Goal: Transaction & Acquisition: Download file/media

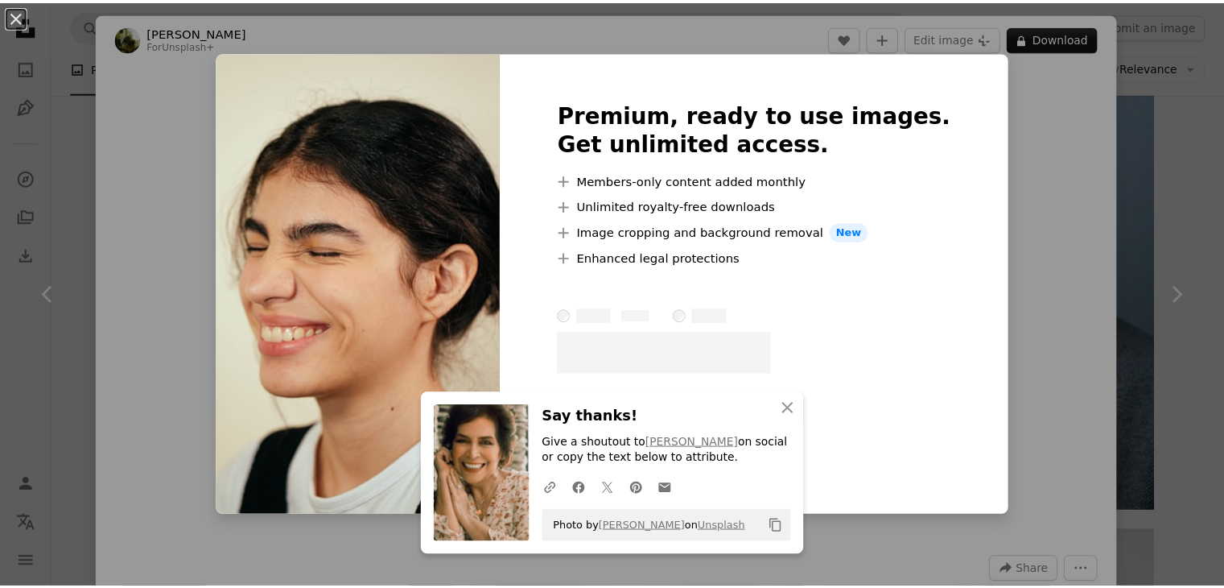
scroll to position [2897, 0]
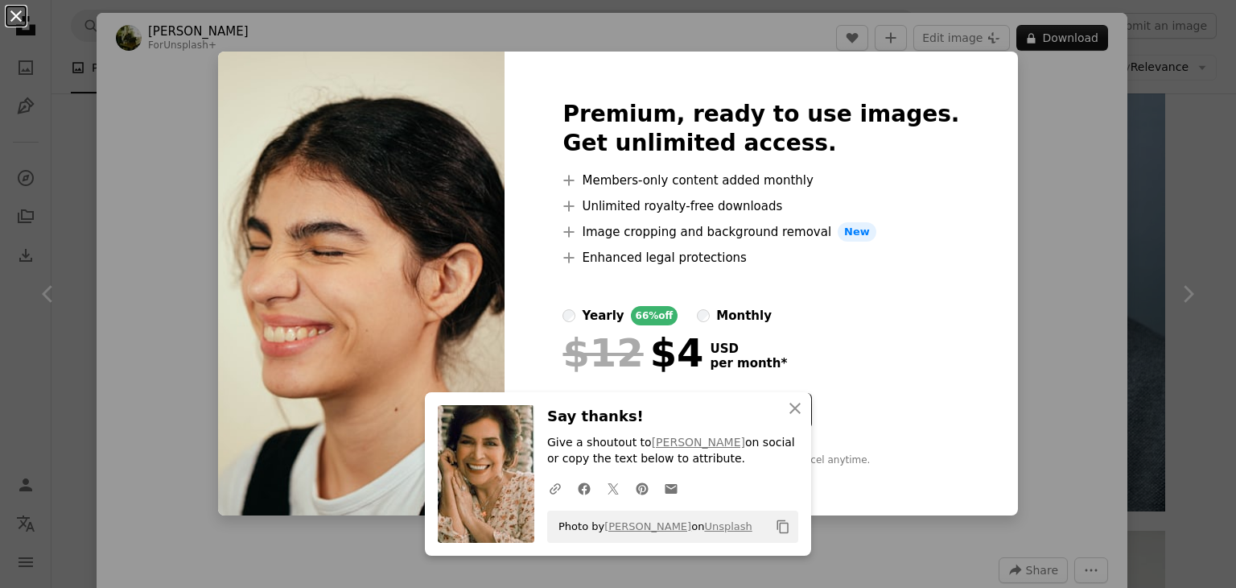
click at [12, 9] on button "An X shape" at bounding box center [15, 15] width 19 height 19
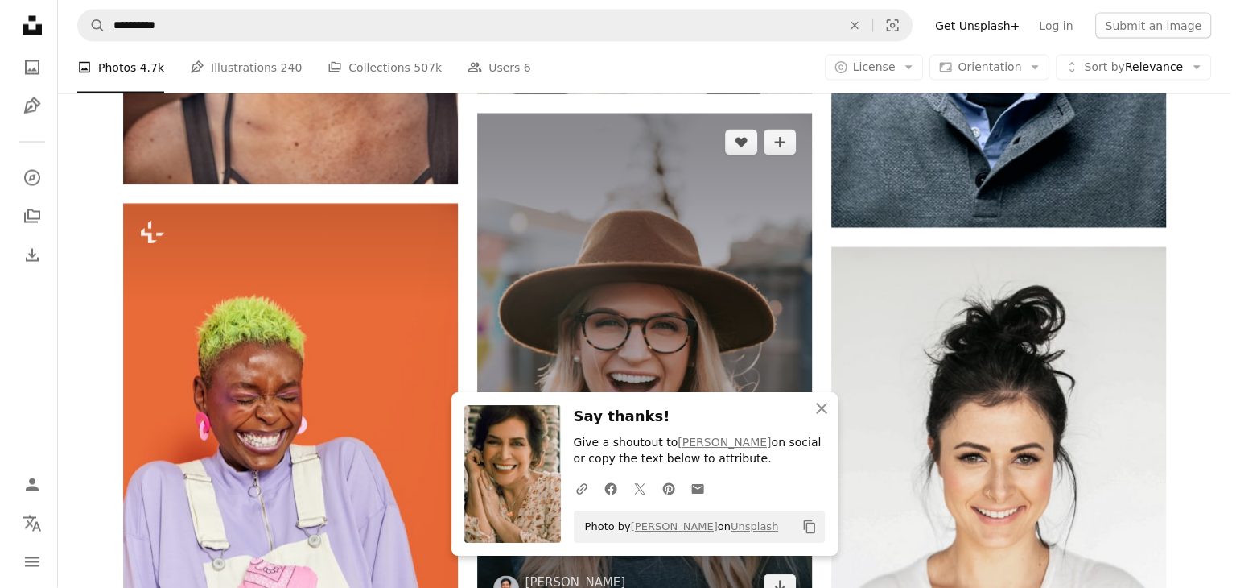
scroll to position [3300, 0]
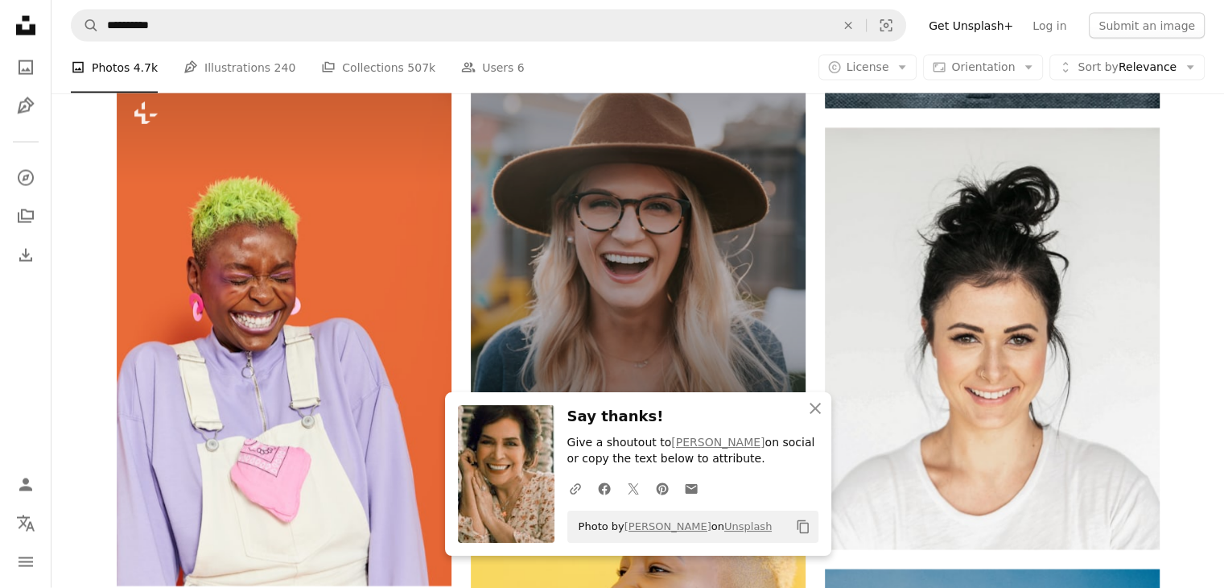
click at [714, 215] on img at bounding box center [638, 245] width 335 height 502
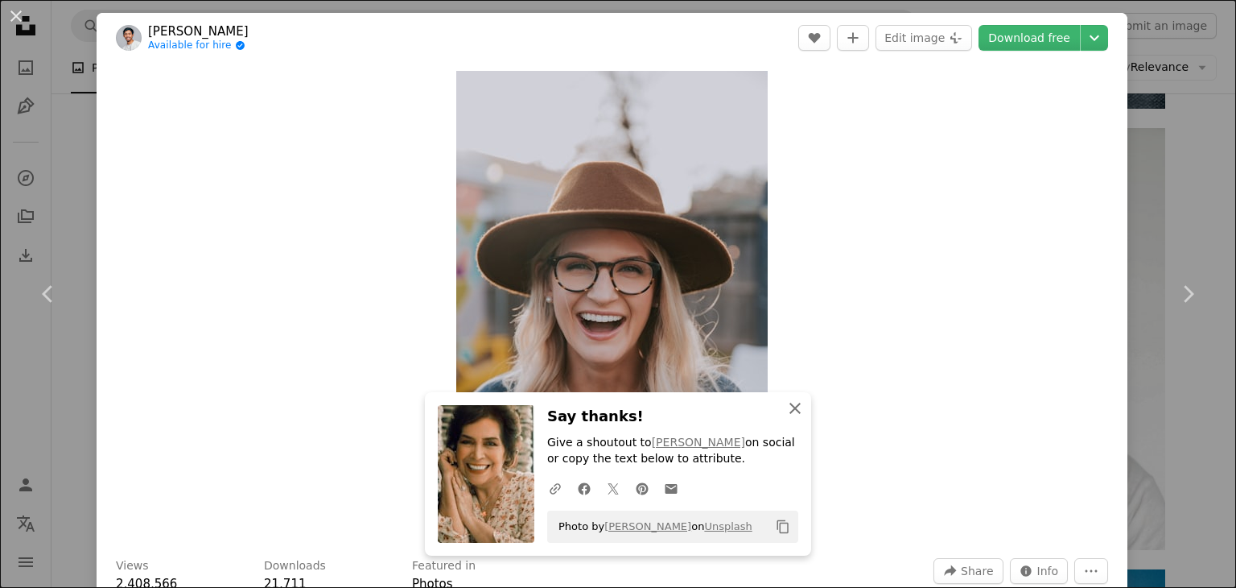
click at [786, 410] on icon "An X shape" at bounding box center [795, 407] width 19 height 19
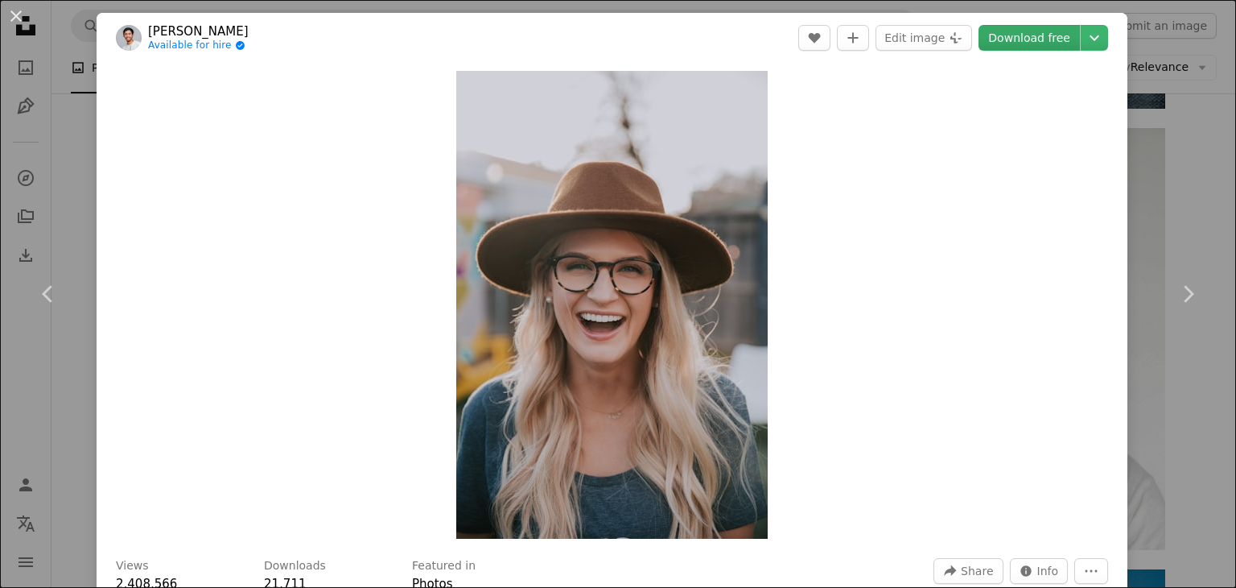
click at [1012, 35] on link "Download free" at bounding box center [1029, 38] width 101 height 26
